Goal: Task Accomplishment & Management: Complete application form

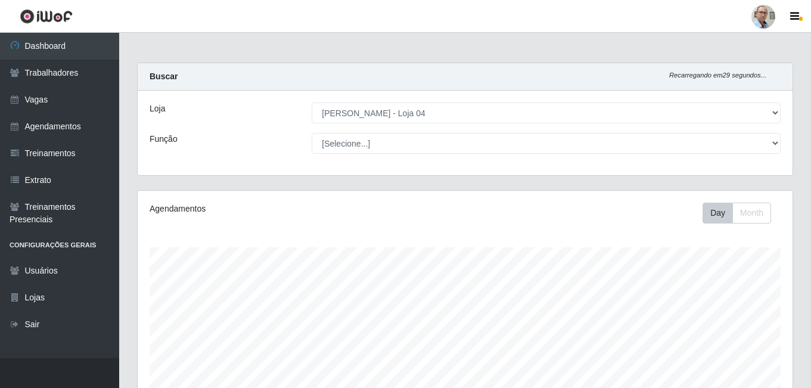
select select "251"
click at [43, 129] on link "Agendamentos" at bounding box center [59, 126] width 119 height 27
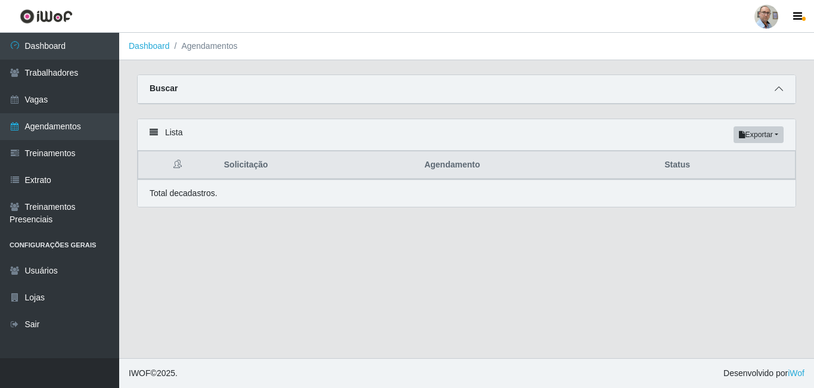
click at [772, 94] on span at bounding box center [779, 89] width 14 height 14
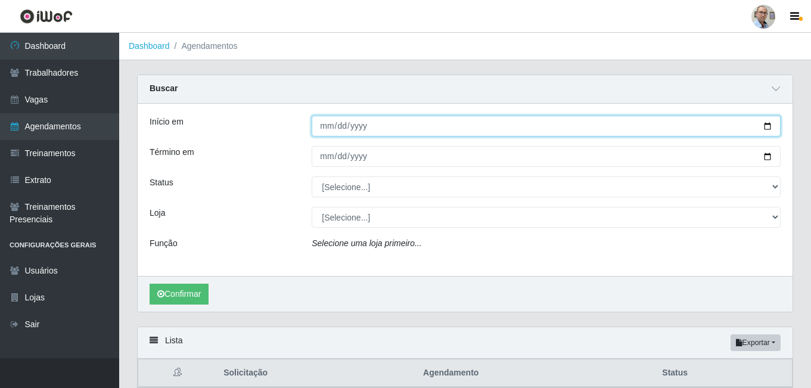
click at [770, 125] on input "Início em" at bounding box center [546, 126] width 469 height 21
type input "[DATE]"
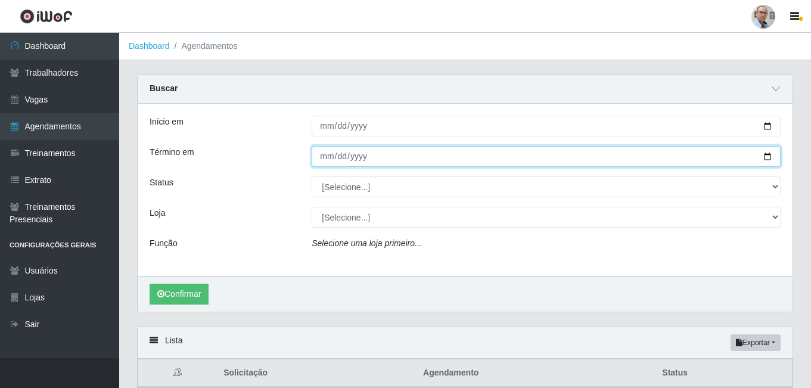
click at [766, 154] on input "Término em" at bounding box center [546, 156] width 469 height 21
type input "[DATE]"
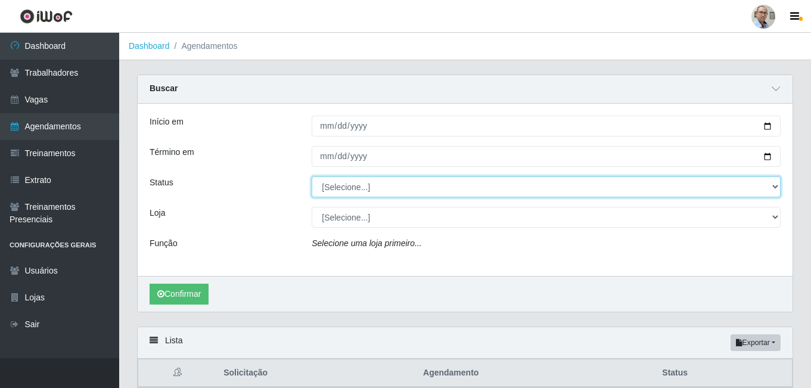
click at [366, 188] on select "[Selecione...] AGENDADO AGUARDANDO LIBERAR EM ANDAMENTO EM REVISÃO FINALIZADO C…" at bounding box center [546, 186] width 469 height 21
select select "AGENDADO"
click at [312, 177] on select "[Selecione...] AGENDADO AGUARDANDO LIBERAR EM ANDAMENTO EM REVISÃO FINALIZADO C…" at bounding box center [546, 186] width 469 height 21
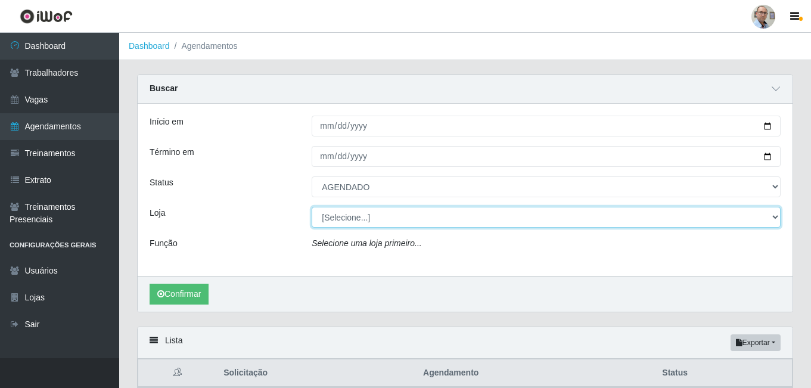
click at [368, 220] on select "[Selecione...] Mar Vermelho - Loja 04" at bounding box center [546, 217] width 469 height 21
select select "251"
click at [312, 207] on select "[Selecione...] Mar Vermelho - Loja 04" at bounding box center [546, 217] width 469 height 21
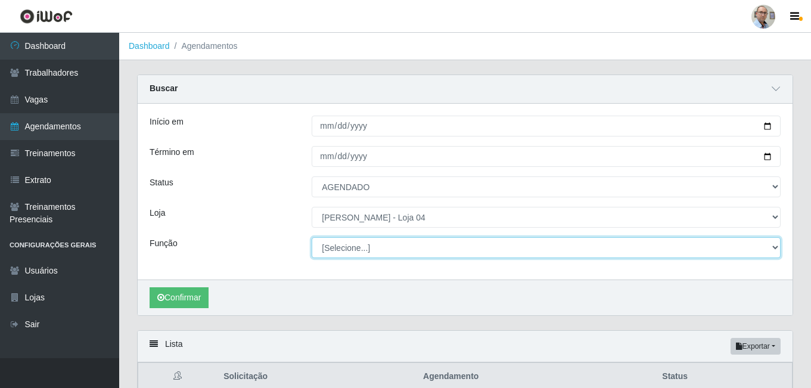
click at [368, 248] on select "[Selecione...] ASG ASG + ASG ++ Auxiliar de Depósito Auxiliar de Depósito + Aux…" at bounding box center [546, 247] width 469 height 21
select select "22"
click at [312, 238] on select "[Selecione...] ASG ASG + ASG ++ Auxiliar de Depósito Auxiliar de Depósito + Aux…" at bounding box center [546, 247] width 469 height 21
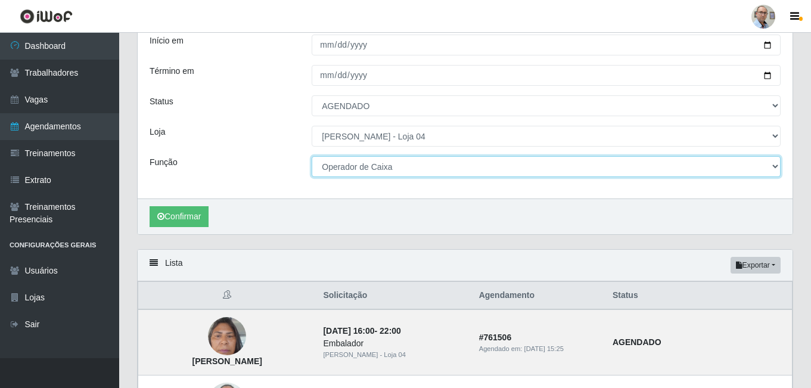
scroll to position [60, 0]
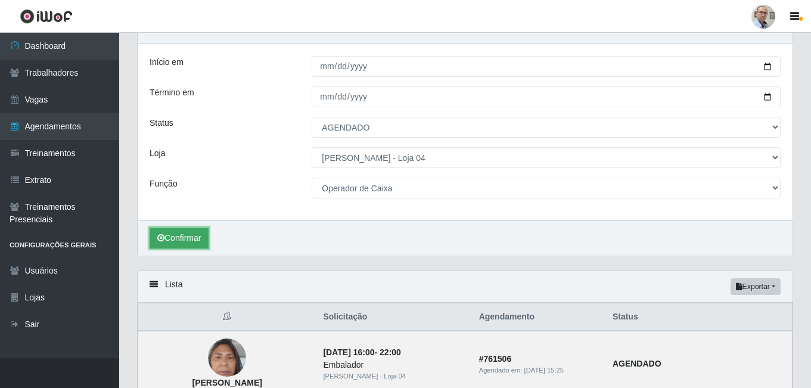
click at [194, 229] on button "Confirmar" at bounding box center [179, 238] width 59 height 21
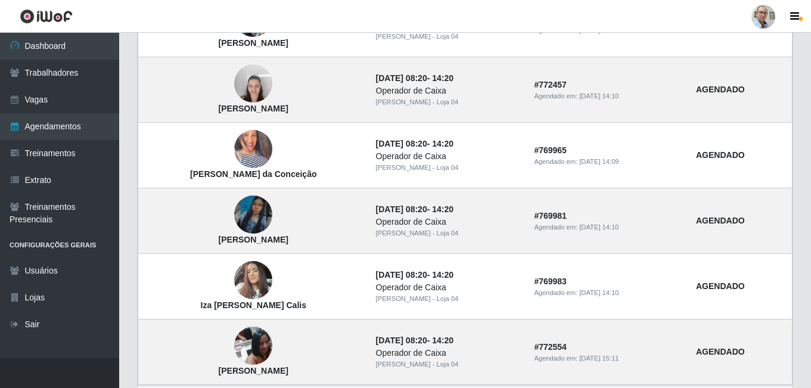
scroll to position [655, 0]
